Goal: Information Seeking & Learning: Learn about a topic

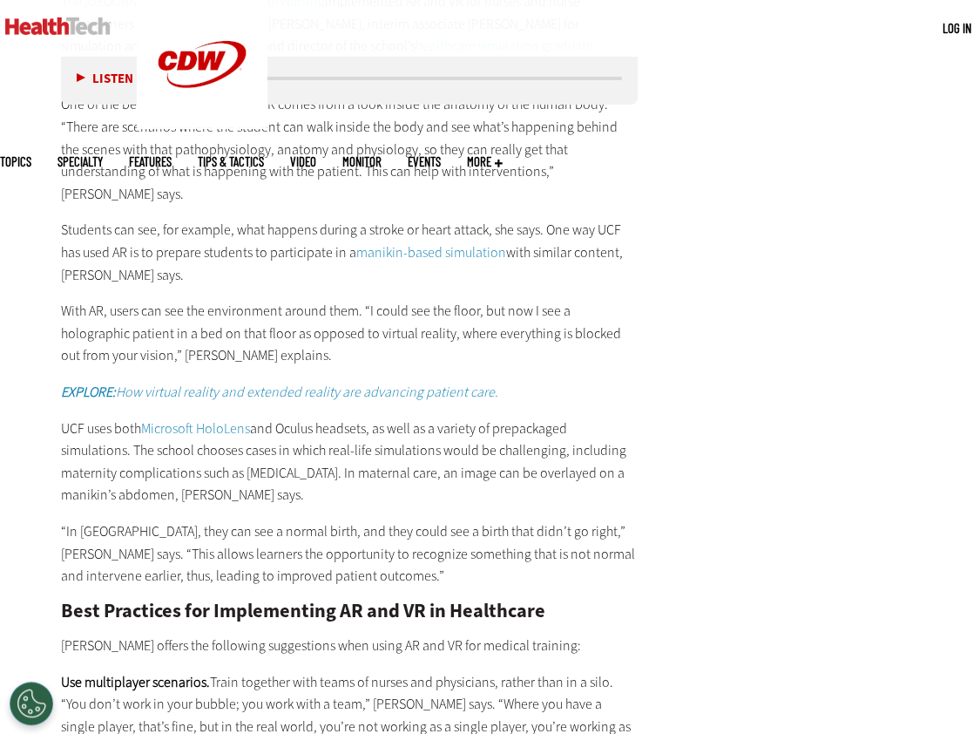
scroll to position [3075, 0]
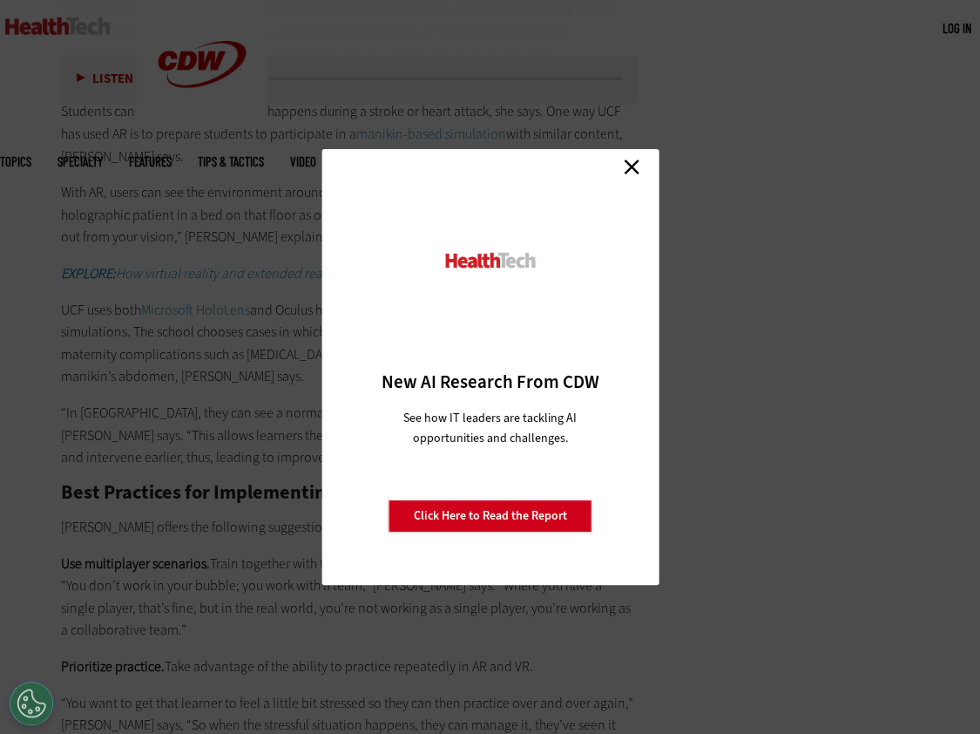
click at [639, 164] on link "Close" at bounding box center [632, 166] width 26 height 26
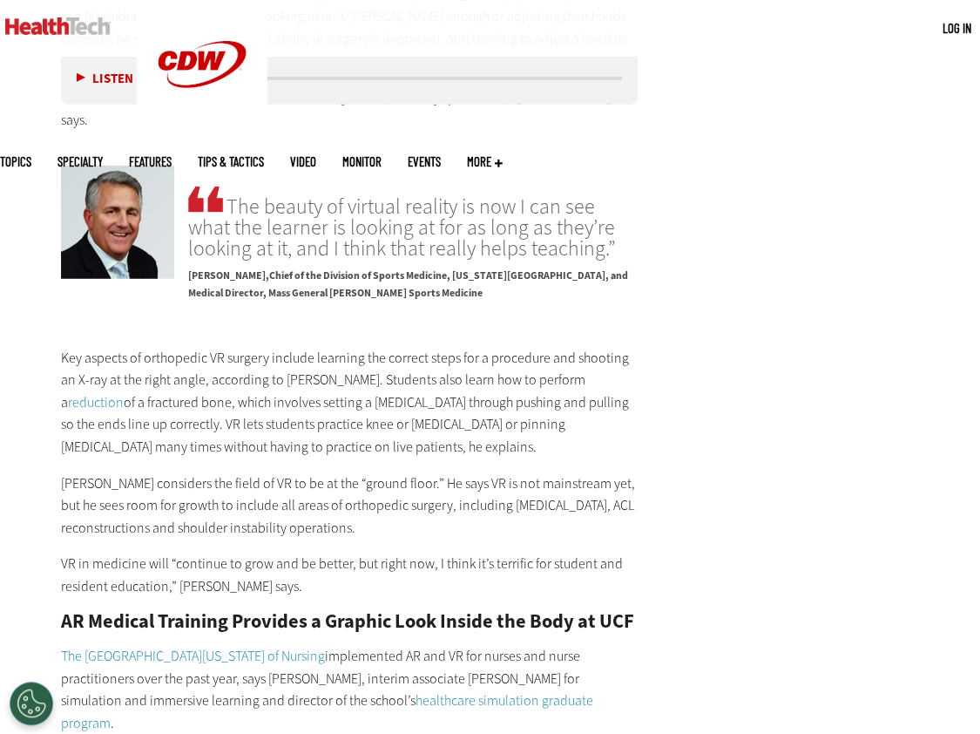
scroll to position [2255, 0]
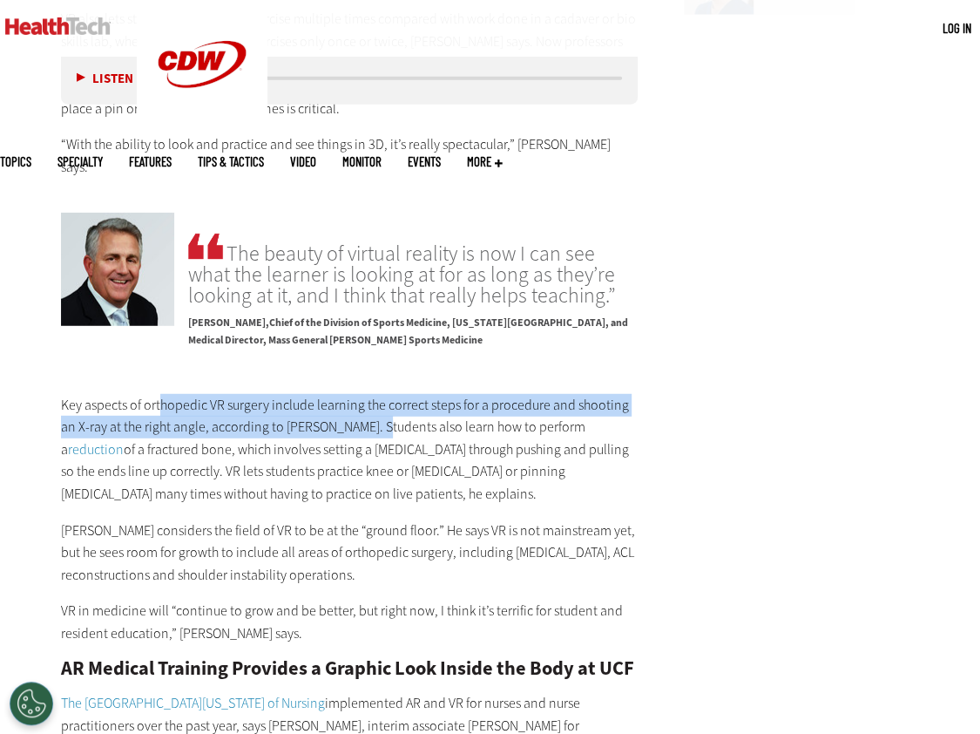
drag, startPoint x: 163, startPoint y: 290, endPoint x: 382, endPoint y: 326, distance: 221.6
click at [382, 394] on p "Key aspects of orthopedic VR surgery include learning the correct steps for a p…" at bounding box center [349, 450] width 577 height 112
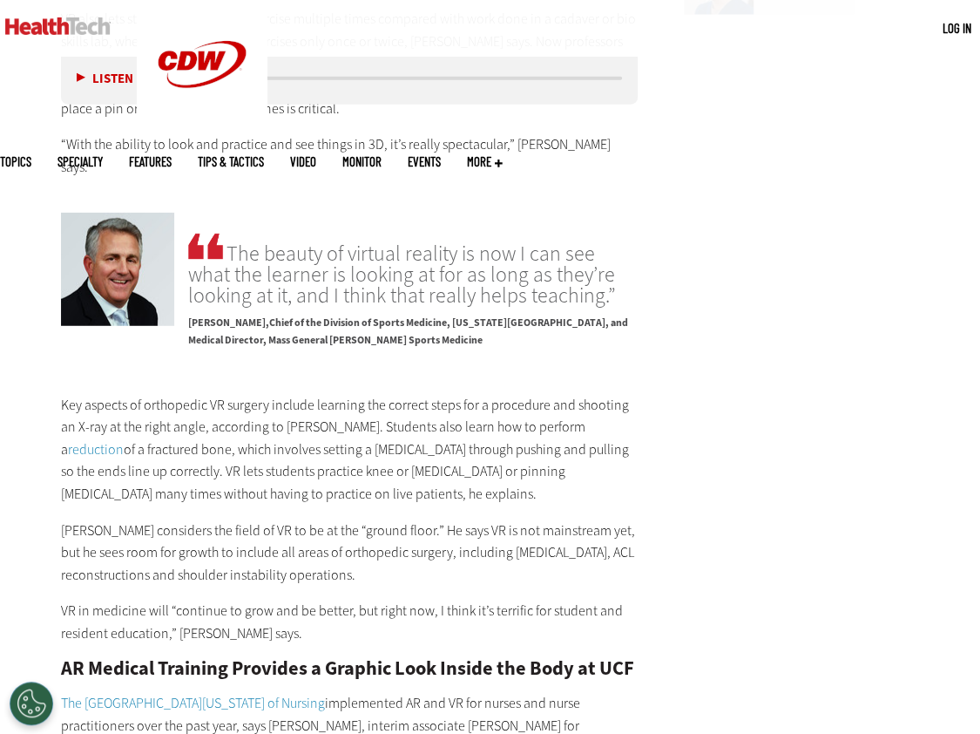
click at [210, 394] on p "Key aspects of orthopedic VR surgery include learning the correct steps for a p…" at bounding box center [349, 450] width 577 height 112
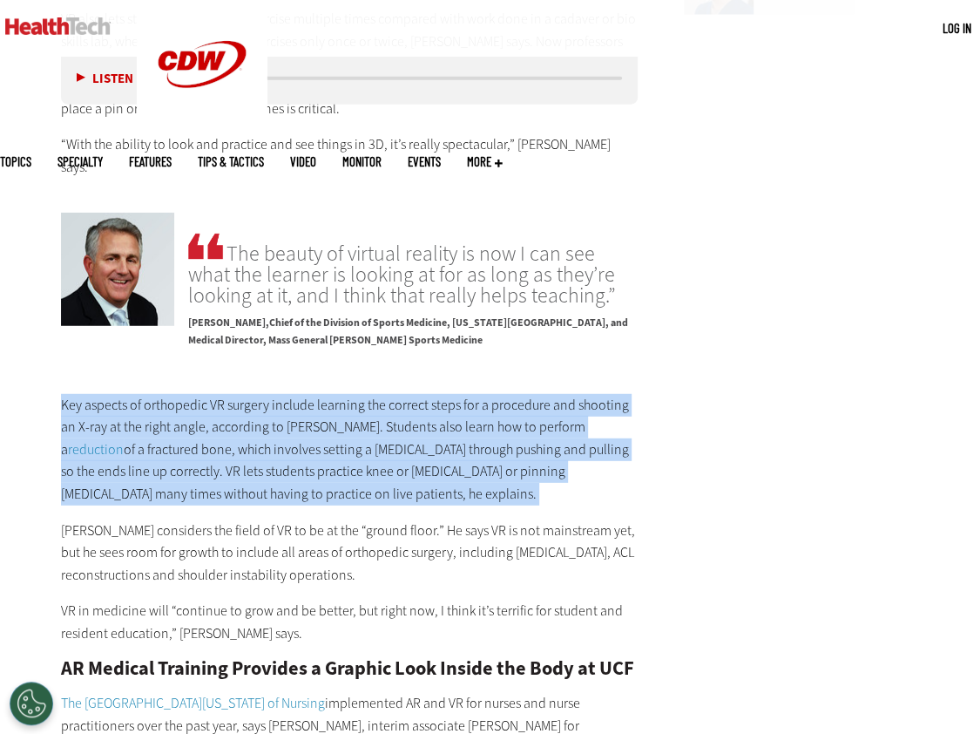
click at [210, 394] on p "Key aspects of orthopedic VR surgery include learning the correct steps for a p…" at bounding box center [349, 450] width 577 height 112
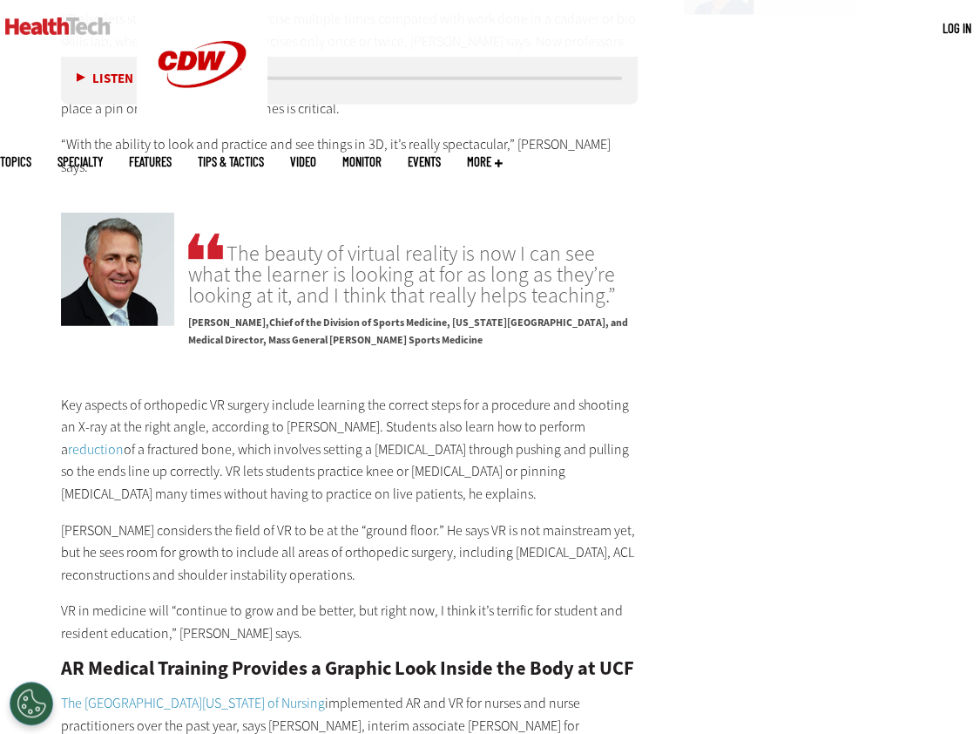
drag, startPoint x: 210, startPoint y: 342, endPoint x: 157, endPoint y: 428, distance: 100.6
click at [157, 519] on p "[PERSON_NAME] considers the field of VR to be at the “ground floor.” He says VR…" at bounding box center [349, 552] width 577 height 67
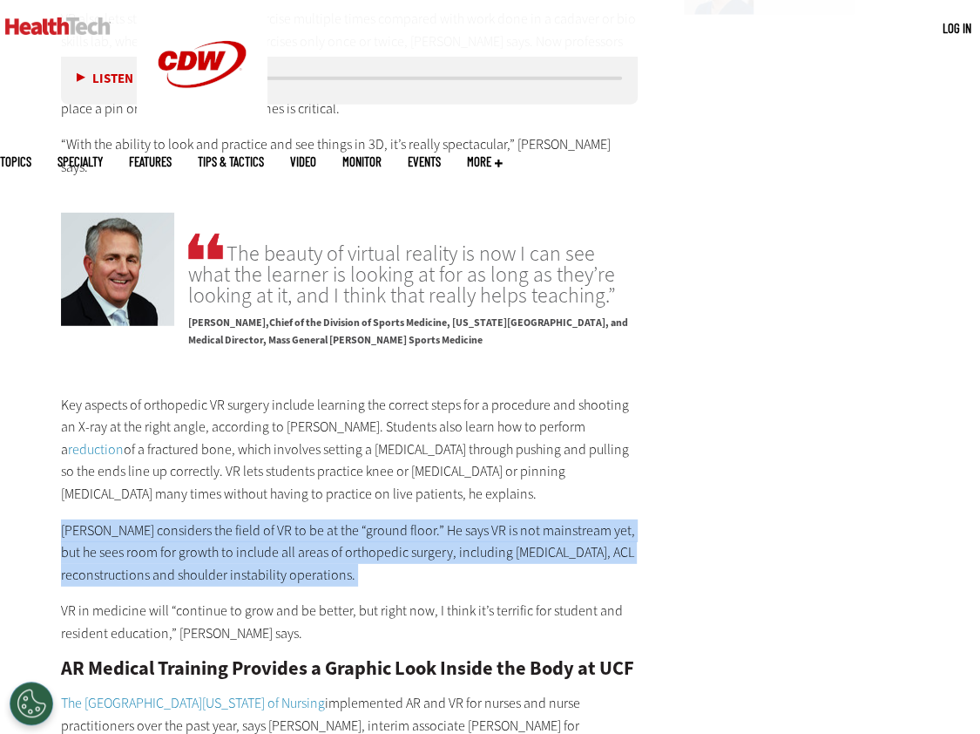
click at [157, 519] on p "[PERSON_NAME] considers the field of VR to be at the “ground floor.” He says VR…" at bounding box center [349, 552] width 577 height 67
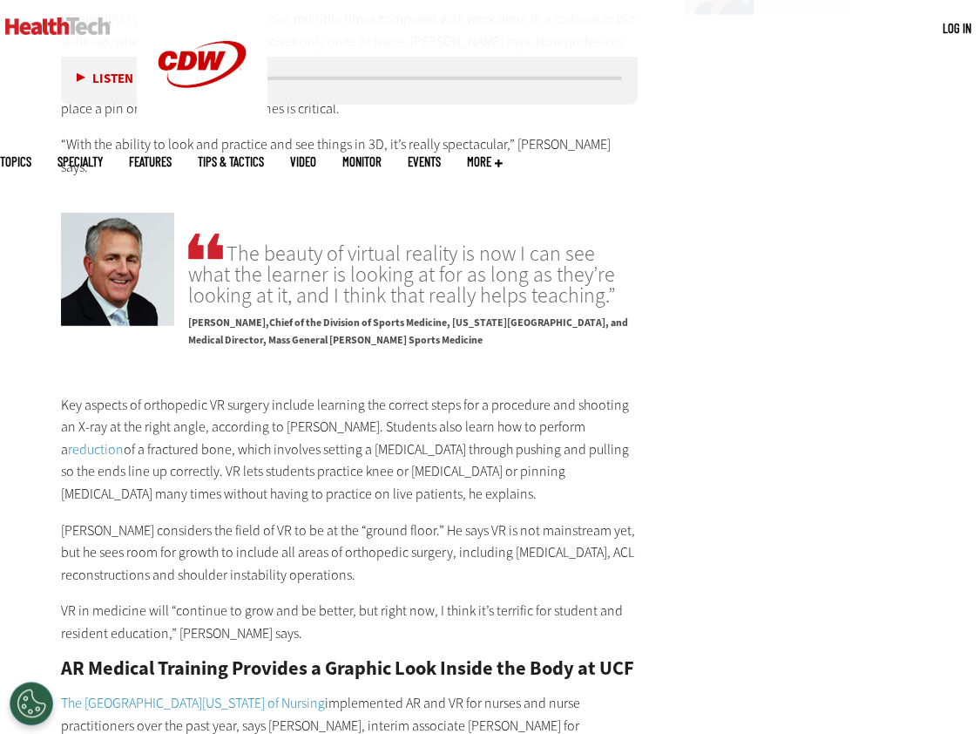
drag, startPoint x: 157, startPoint y: 428, endPoint x: 108, endPoint y: 490, distance: 78.8
click at [108, 599] on p "VR in medicine will “continue to grow and be better, but right now, I think it’…" at bounding box center [349, 621] width 577 height 44
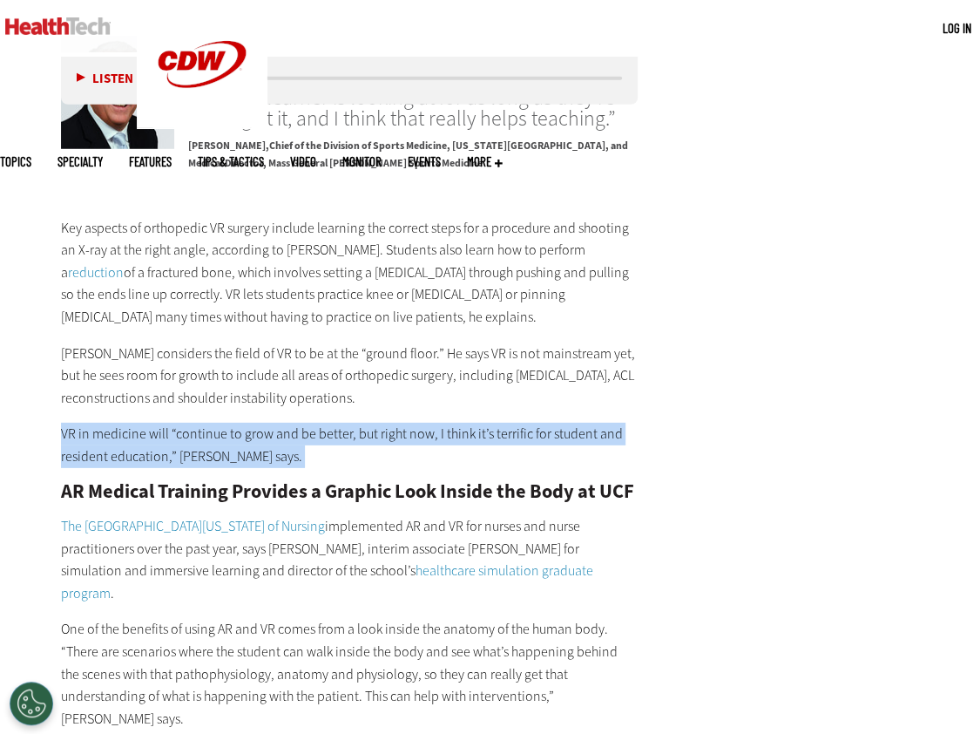
scroll to position [2460, 0]
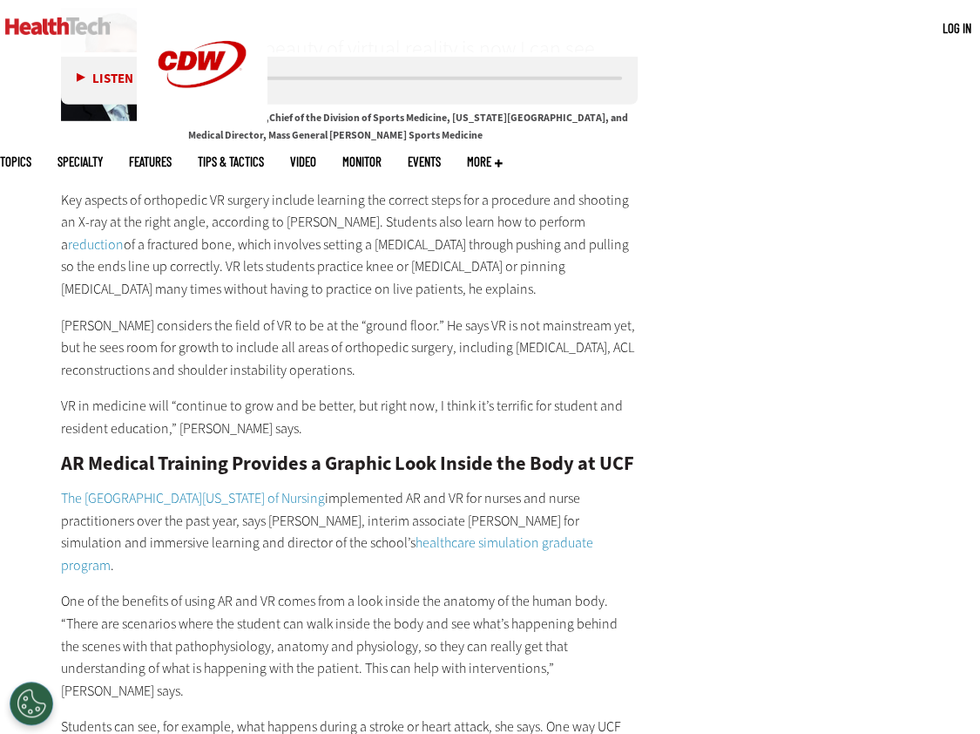
click at [106, 487] on p "The [GEOGRAPHIC_DATA][US_STATE] College of Nursing implemented AR and VR for nu…" at bounding box center [349, 531] width 577 height 89
drag, startPoint x: 106, startPoint y: 415, endPoint x: 106, endPoint y: 478, distance: 63.6
click at [106, 590] on p "One of the benefits of using AR and VR comes from a look inside the anatomy of …" at bounding box center [349, 646] width 577 height 112
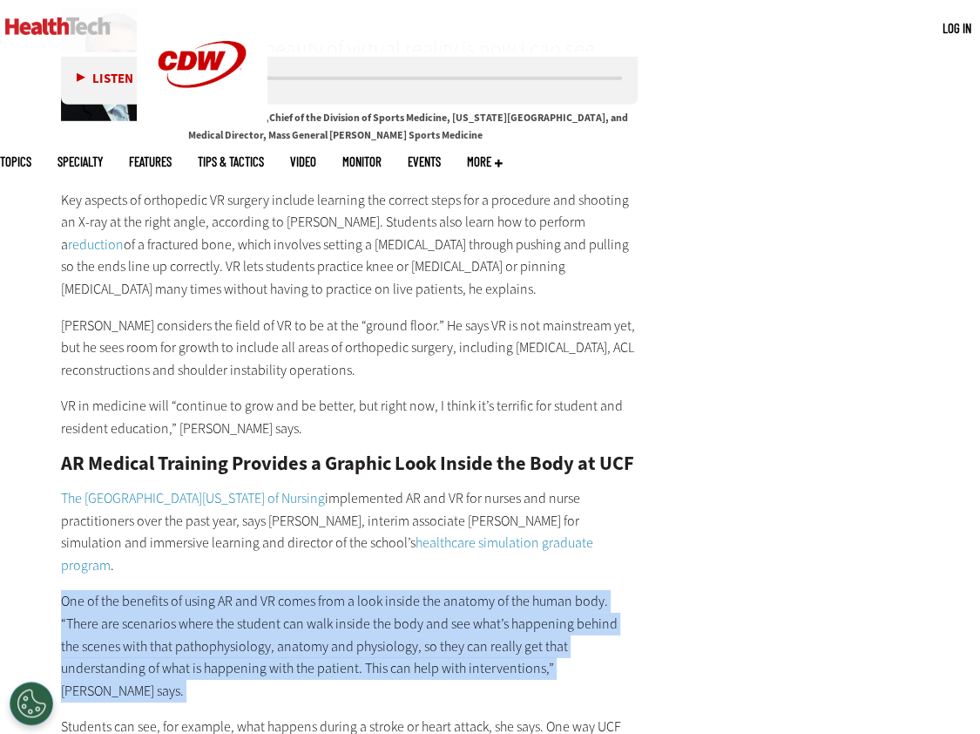
click at [106, 590] on p "One of the benefits of using AR and VR comes from a look inside the anatomy of …" at bounding box center [349, 646] width 577 height 112
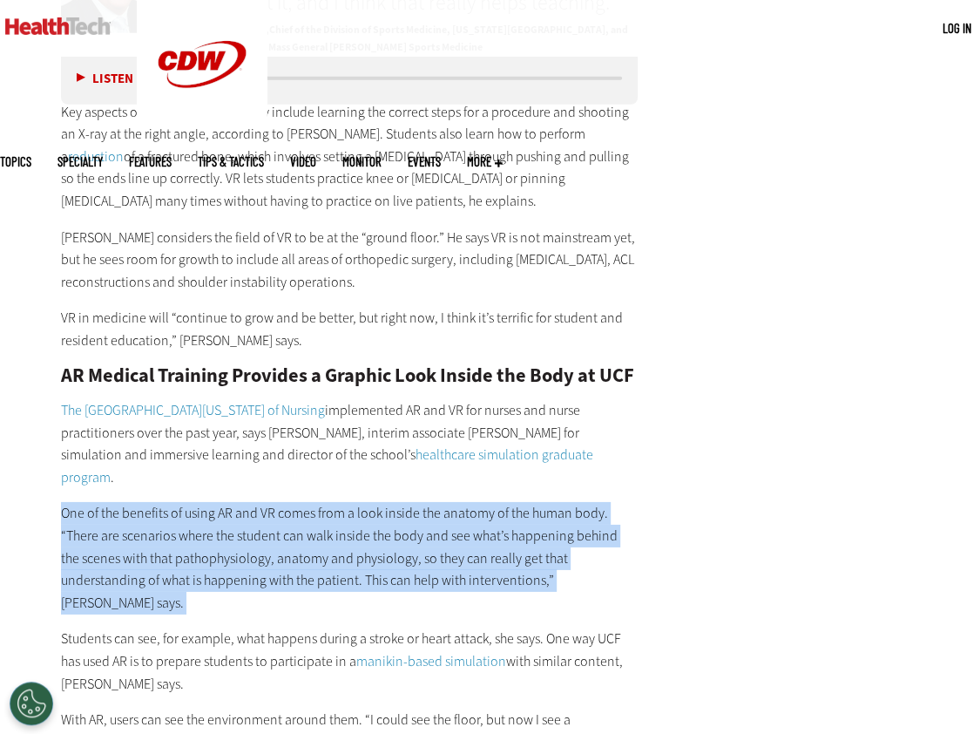
scroll to position [2664, 0]
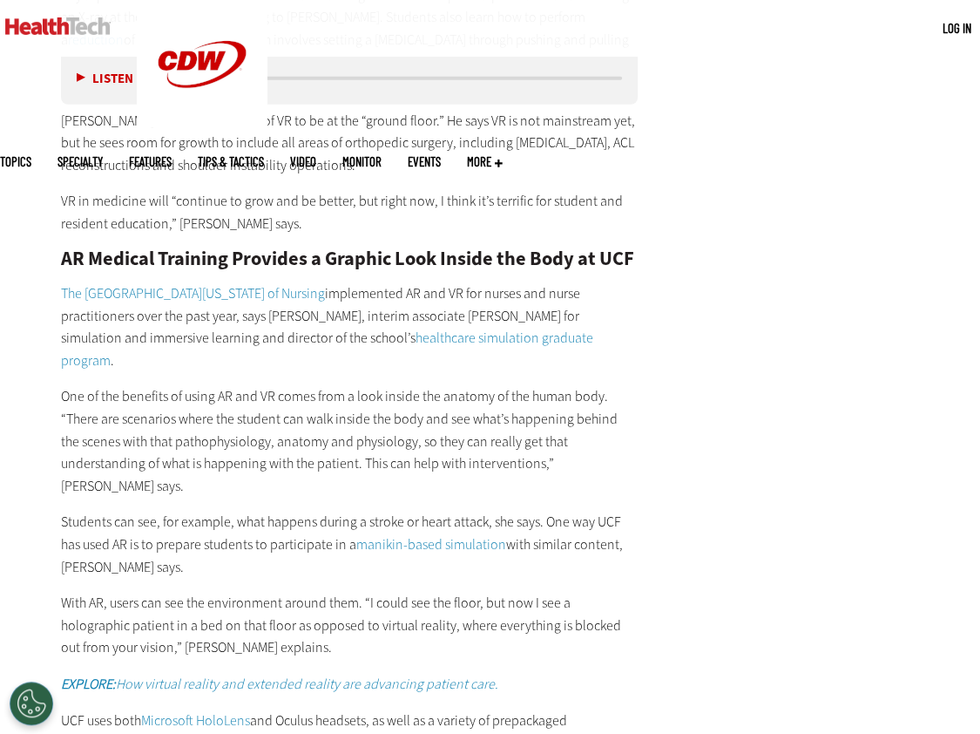
click at [98, 511] on p "Students can see, for example, what happens during a stroke or heart attack, sh…" at bounding box center [349, 544] width 577 height 67
drag, startPoint x: 98, startPoint y: 385, endPoint x: 77, endPoint y: 454, distance: 71.9
click at [77, 592] on p "With AR, users can see the environment around them. “I could see the floor, but…" at bounding box center [349, 625] width 577 height 67
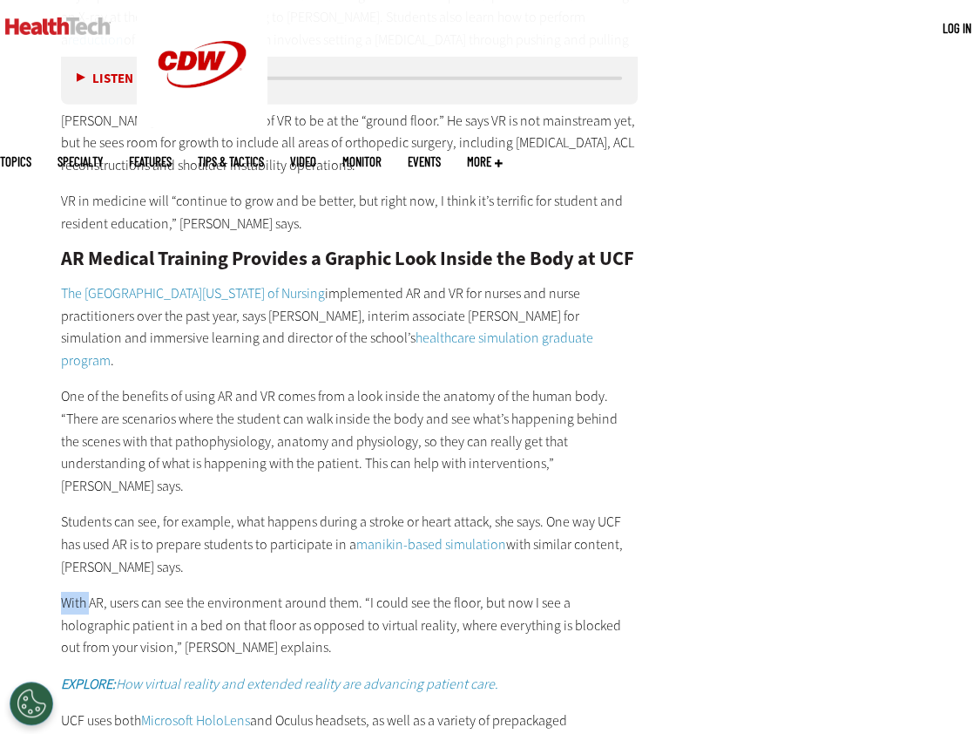
click at [77, 592] on p "With AR, users can see the environment around them. “I could see the floor, but…" at bounding box center [349, 625] width 577 height 67
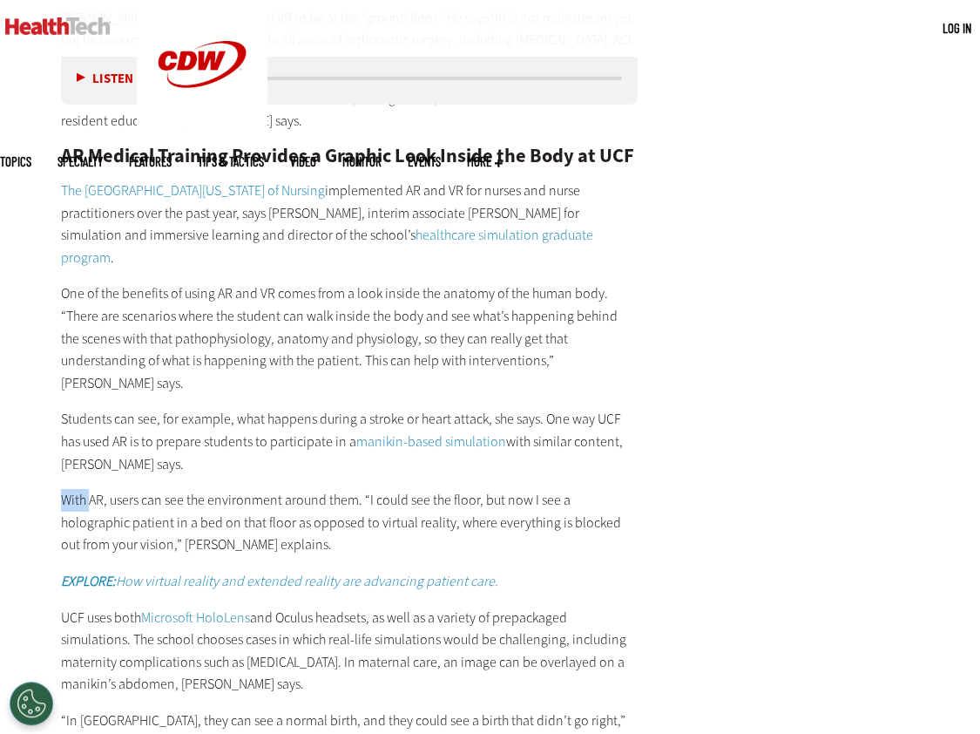
scroll to position [2870, 0]
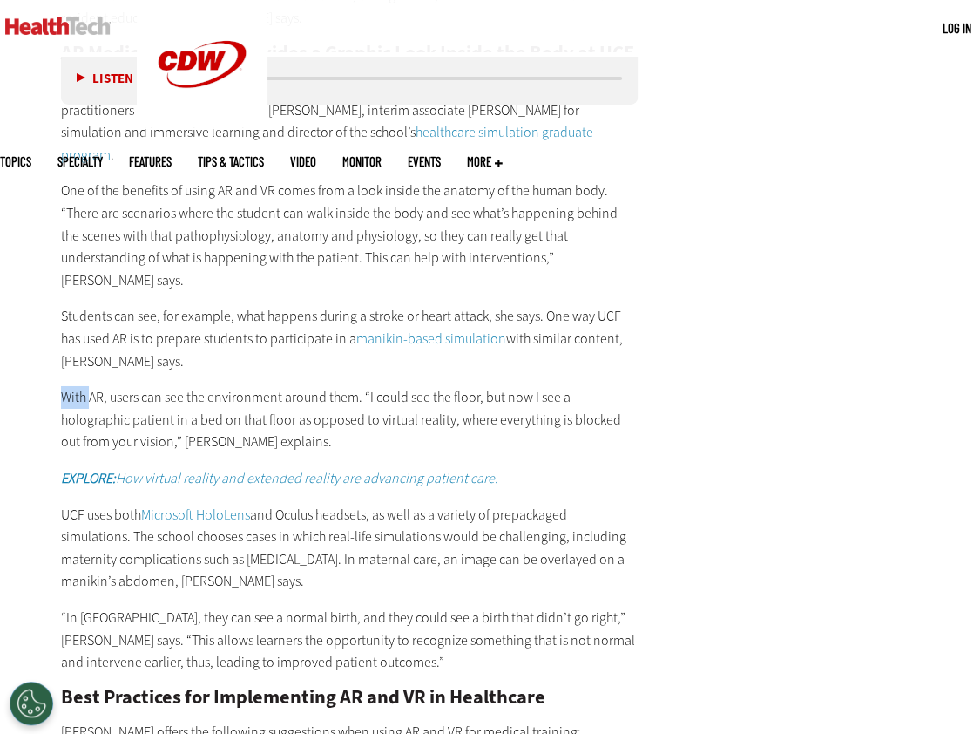
drag, startPoint x: 181, startPoint y: 362, endPoint x: 177, endPoint y: 349, distance: 13.0
